Goal: Check status

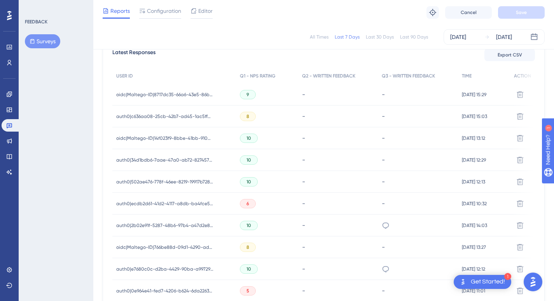
scroll to position [236, 0]
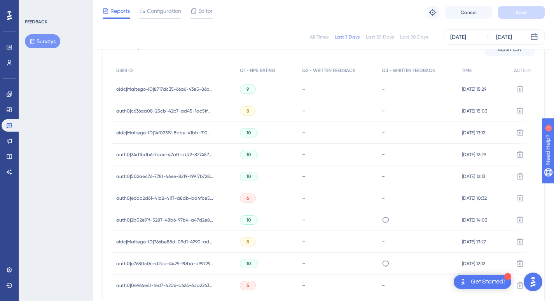
click at [195, 84] on div "oidc|Maltego-ID|8717dc35-66a6-43e5-86b4-c1092e5b95eb oidc|Maltego-ID|8717dc35-6…" at bounding box center [164, 89] width 97 height 22
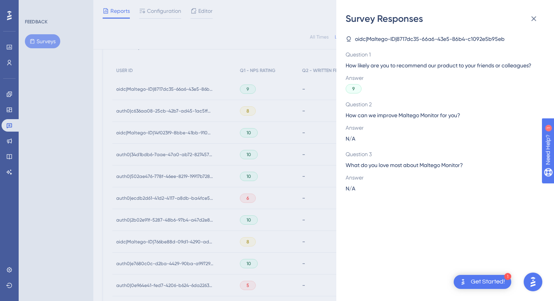
click at [185, 97] on div "Survey Responses oidc|Maltego-ID|8717dc35-66a6-43e5-86b4-c1092e5b95eb Question …" at bounding box center [277, 150] width 554 height 301
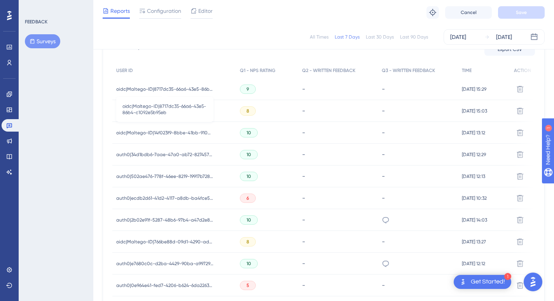
click at [185, 89] on span "oidc|Maltego-ID|8717dc35-66a6-43e5-86b4-c1092e5b95eb" at bounding box center [164, 89] width 97 height 6
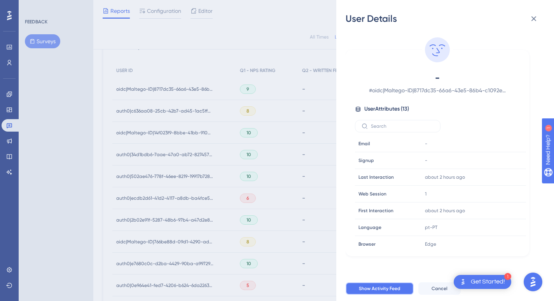
click at [401, 292] on button "Show Activity Feed" at bounding box center [380, 288] width 68 height 12
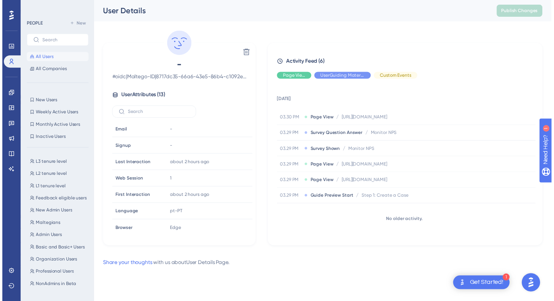
scroll to position [236, 0]
